Goal: Navigation & Orientation: Go to known website

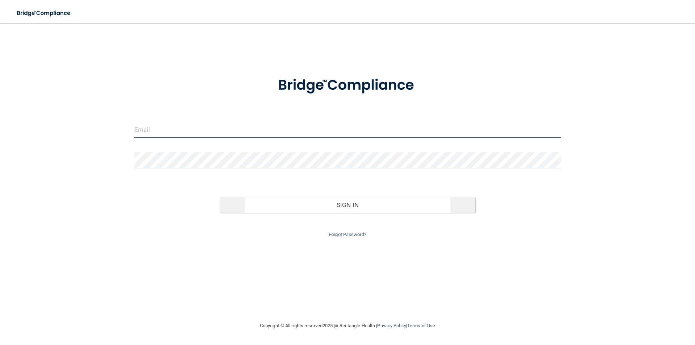
type input "[EMAIL_ADDRESS][PERSON_NAME][DOMAIN_NAME]"
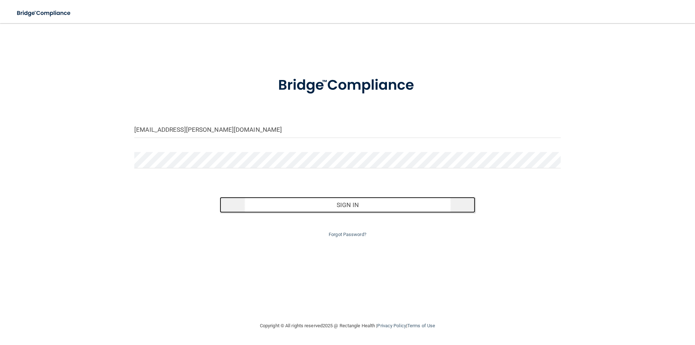
click at [355, 200] on button "Sign In" at bounding box center [348, 205] width 256 height 16
